Goal: Task Accomplishment & Management: Use online tool/utility

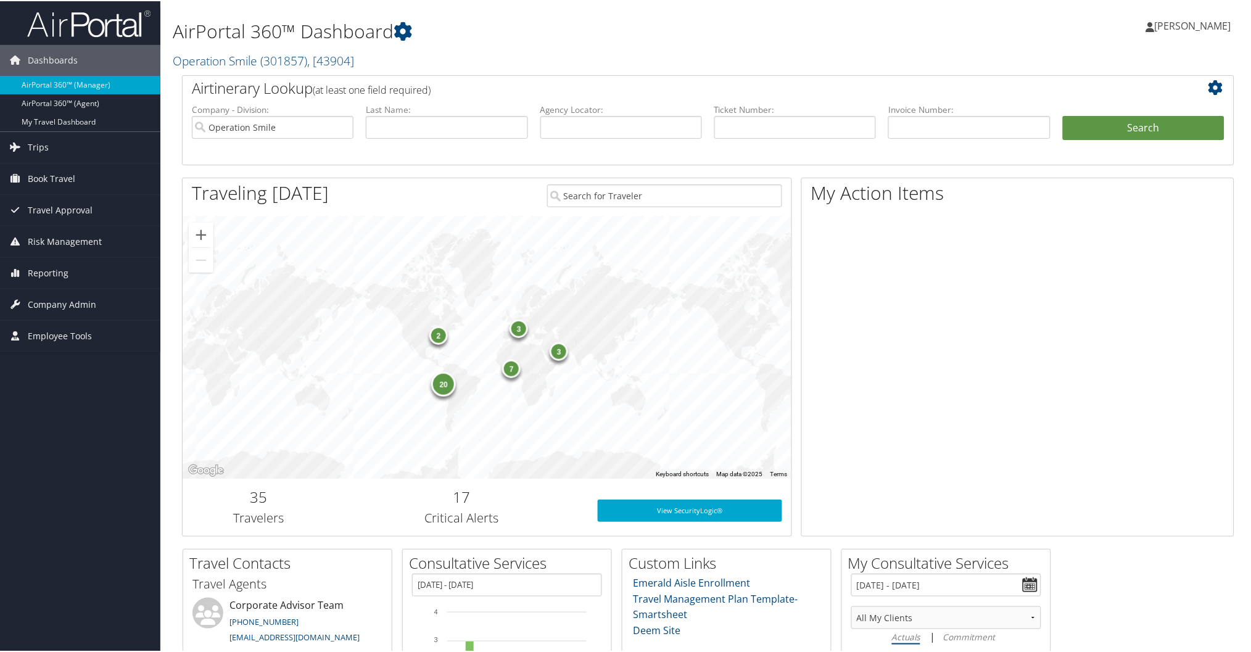
click at [218, 58] on link "Operation Smile ( 301857 ) , [ 43904 ]" at bounding box center [263, 59] width 181 height 17
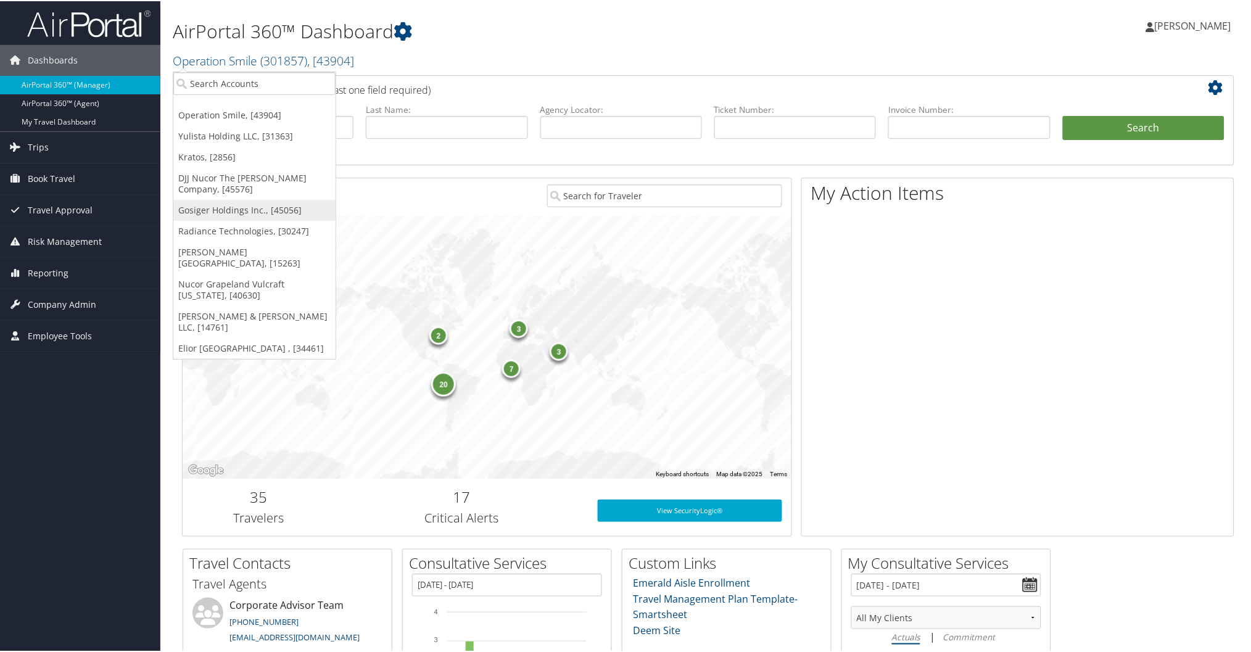
click at [201, 211] on link "Gosiger Holdings Inc., [45056]" at bounding box center [254, 209] width 162 height 21
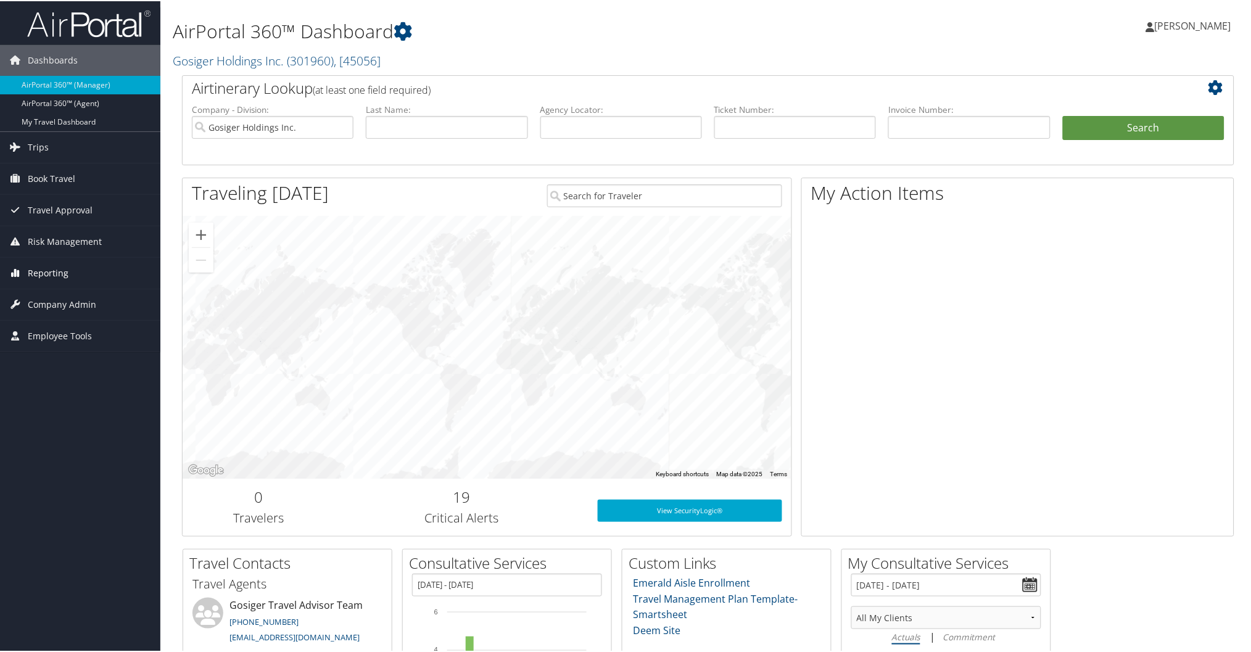
click at [64, 269] on span "Reporting" at bounding box center [48, 272] width 41 height 31
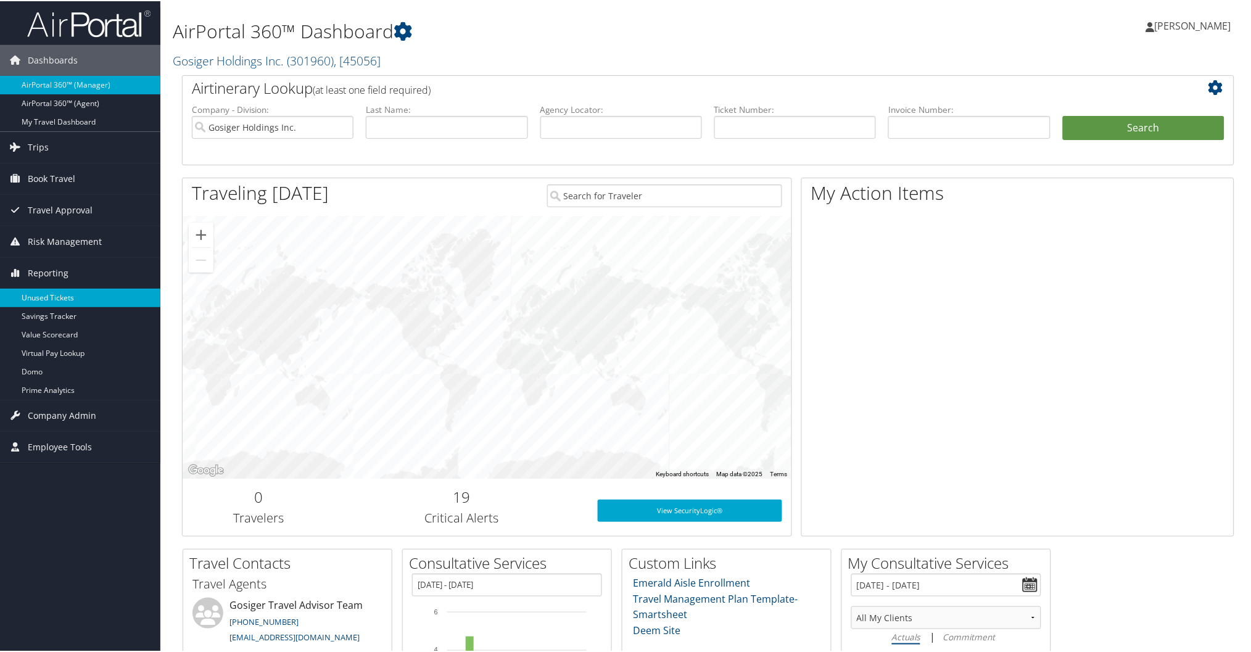
click at [50, 289] on link "Unused Tickets" at bounding box center [80, 297] width 160 height 19
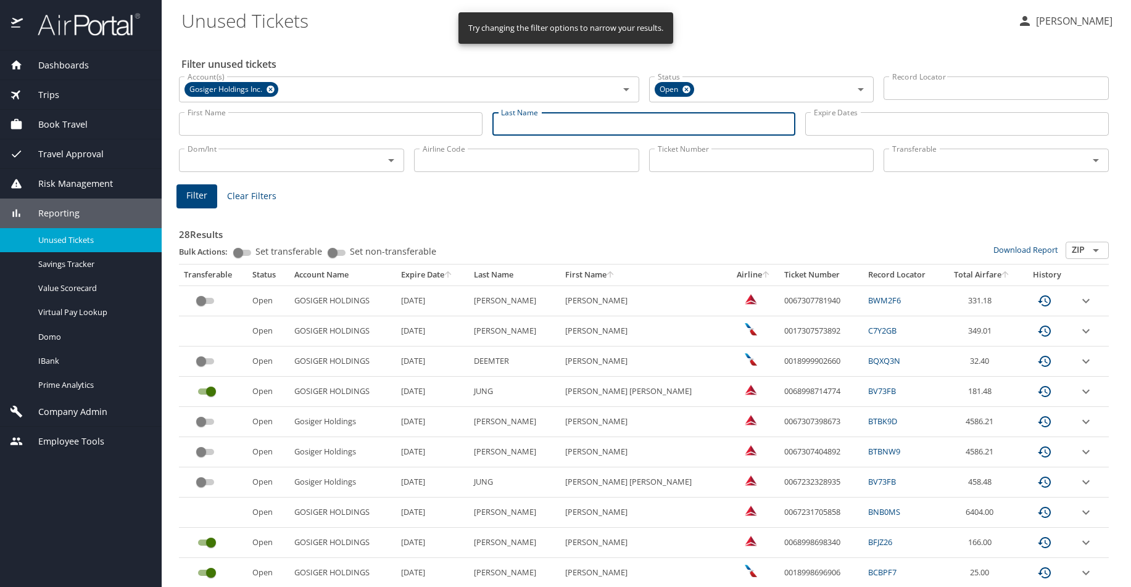
click at [538, 120] on input "Last Name" at bounding box center [644, 123] width 304 height 23
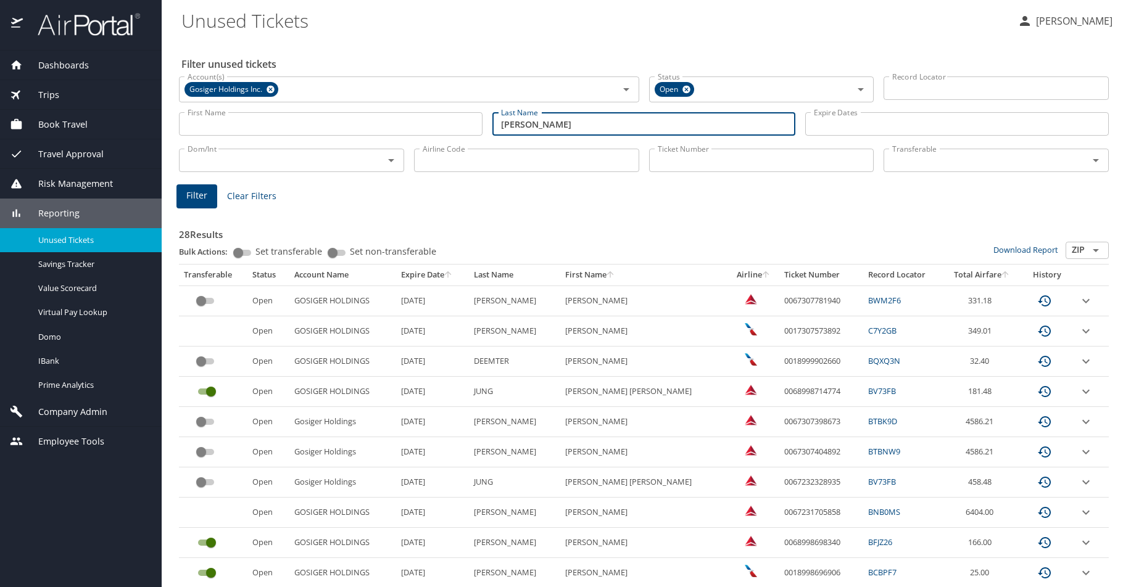
type input "[PERSON_NAME]"
click at [191, 192] on span "Filter" at bounding box center [196, 195] width 21 height 15
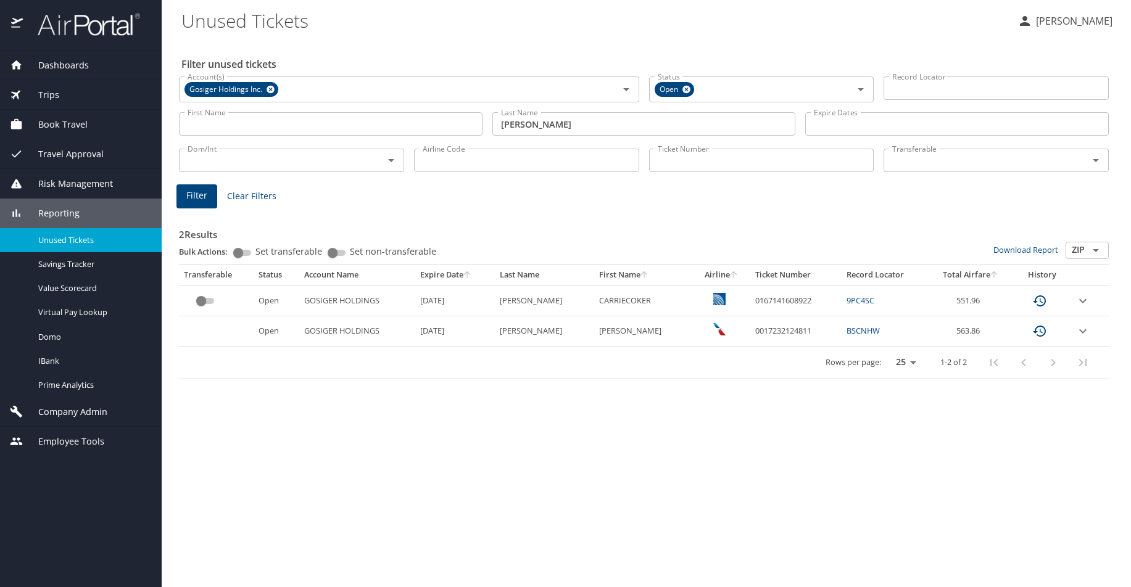
click at [1041, 429] on div "Filter unused tickets Account(s) Gosiger Holdings Inc. Account(s) Status Open S…" at bounding box center [646, 313] width 930 height 548
click at [271, 91] on icon at bounding box center [271, 90] width 8 height 8
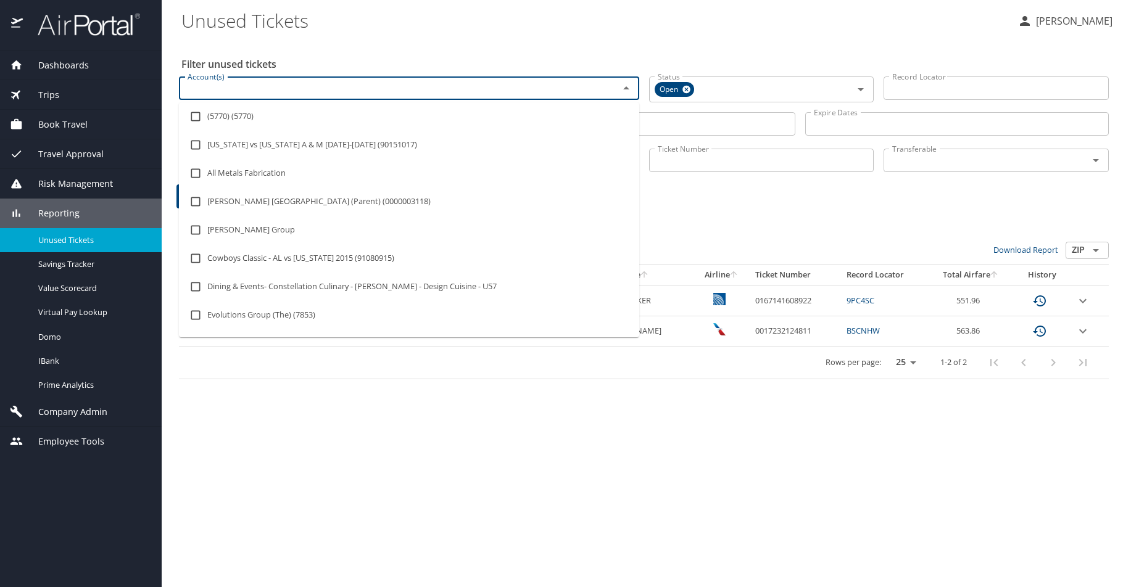
click at [271, 91] on input "Account(s)" at bounding box center [391, 88] width 416 height 16
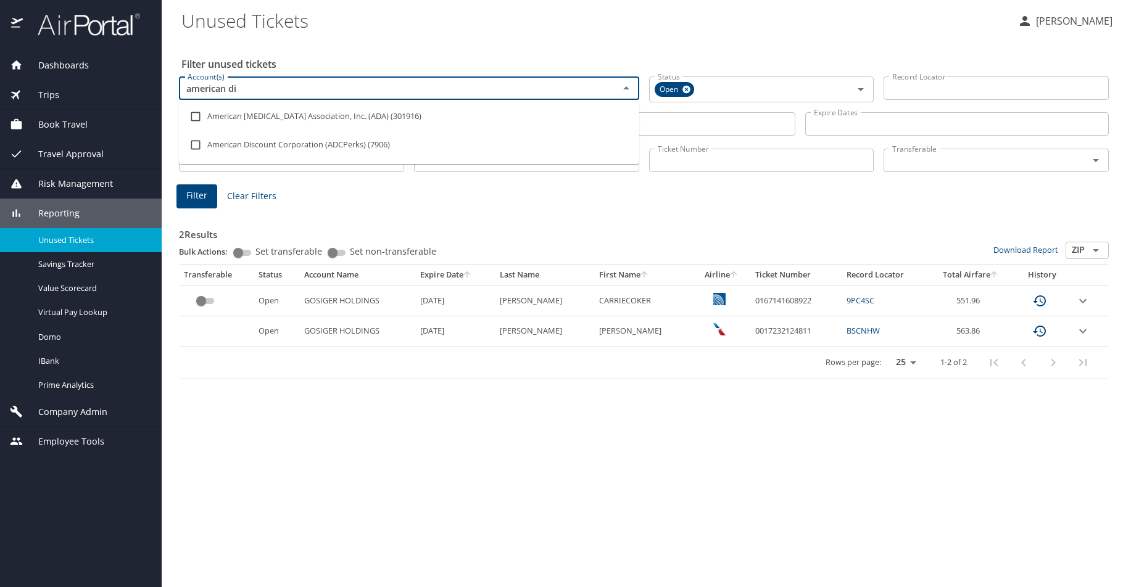
type input "american dia"
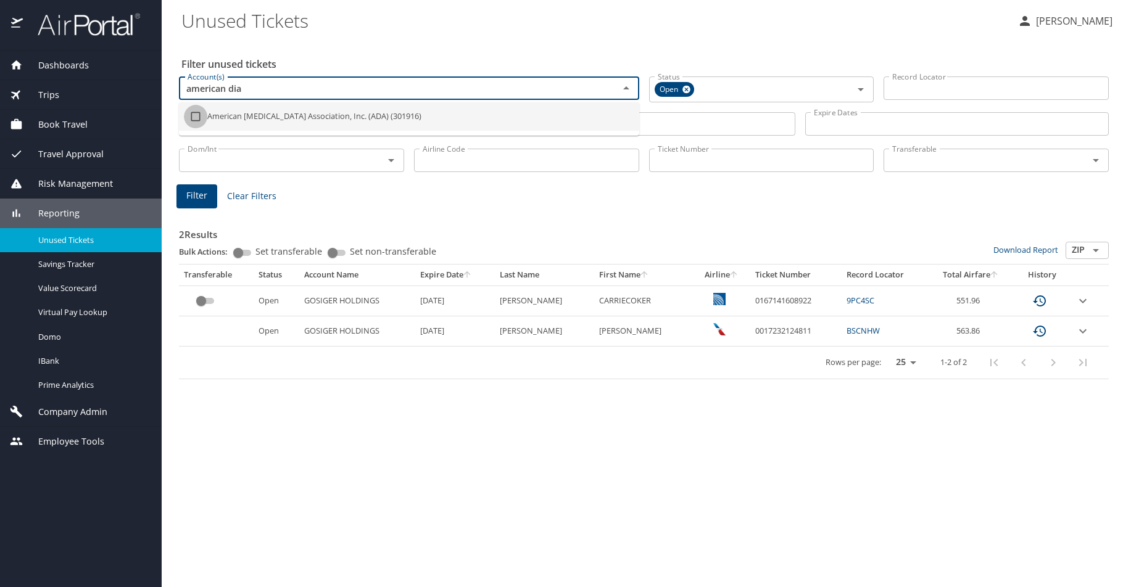
click at [199, 115] on input "checkbox" at bounding box center [195, 116] width 23 height 23
checkbox input "true"
type input "american dia"
click at [194, 200] on span "Filter" at bounding box center [196, 195] width 21 height 15
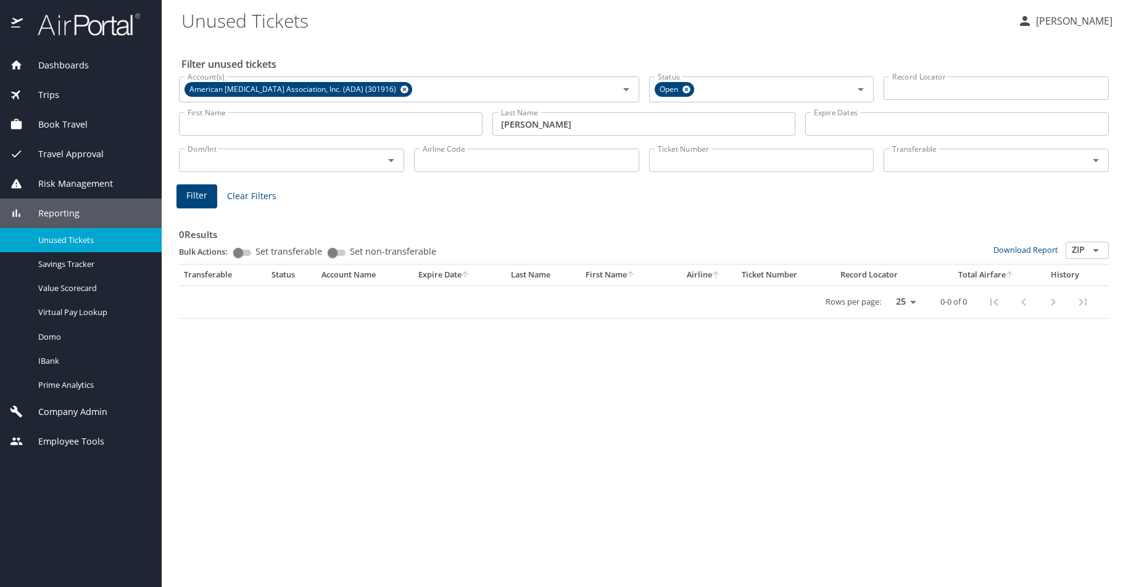
click at [565, 131] on input "[PERSON_NAME]" at bounding box center [644, 123] width 304 height 23
type input "h"
click at [193, 194] on span "Filter" at bounding box center [196, 195] width 21 height 15
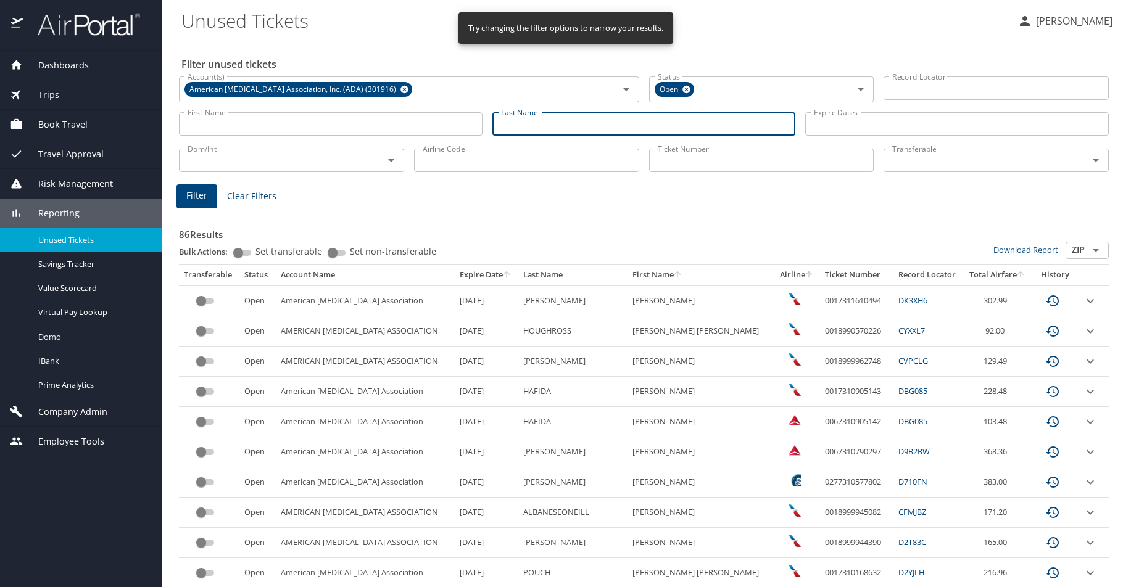
click at [595, 118] on input "Last Name" at bounding box center [644, 123] width 304 height 23
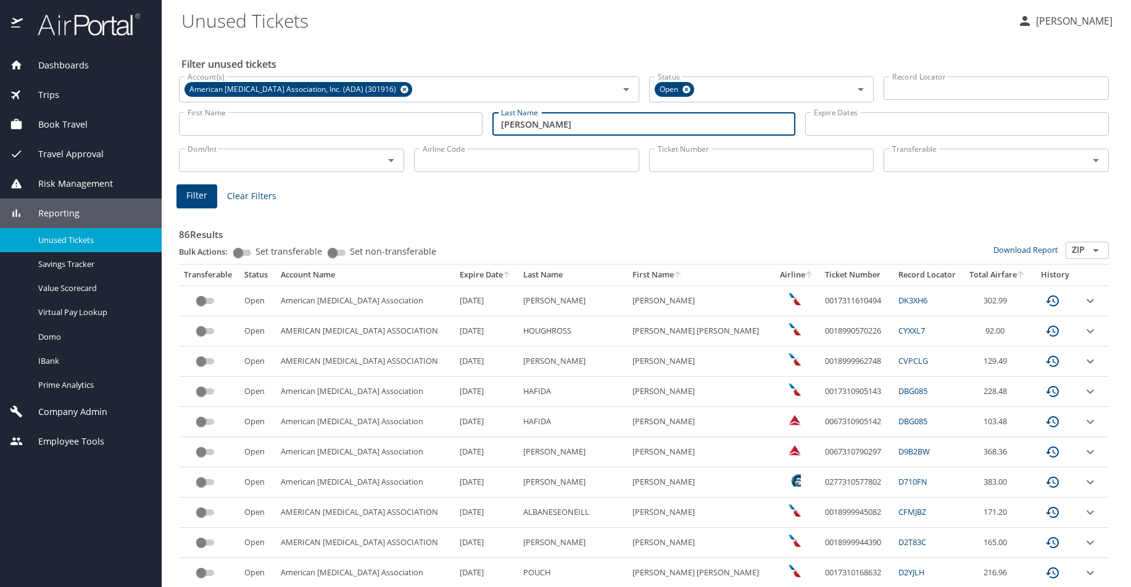
type input "[PERSON_NAME]"
click at [209, 204] on button "Filter" at bounding box center [196, 196] width 41 height 24
